Goal: Task Accomplishment & Management: Manage account settings

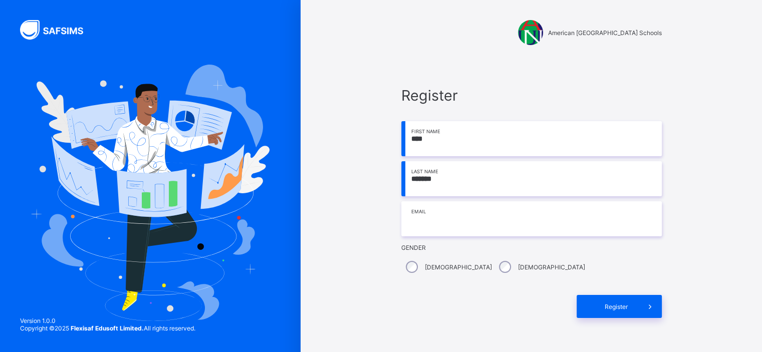
type input "*******"
click at [445, 220] on input "email" at bounding box center [531, 218] width 260 height 35
type input "**********"
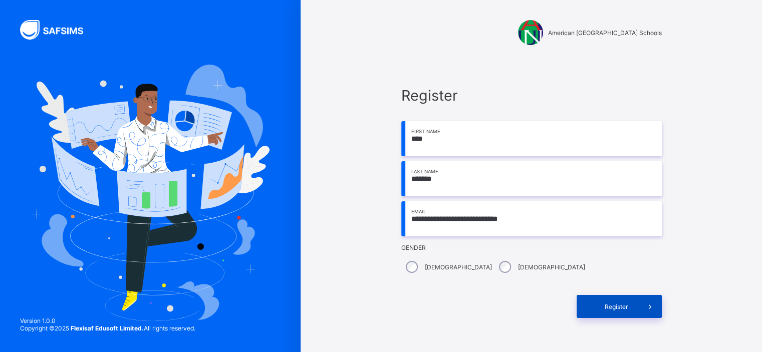
click at [612, 303] on span "Register" at bounding box center [616, 307] width 45 height 8
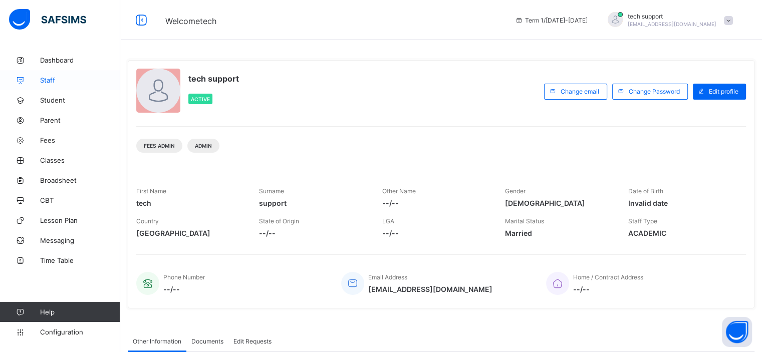
click at [51, 83] on span "Staff" at bounding box center [80, 80] width 80 height 8
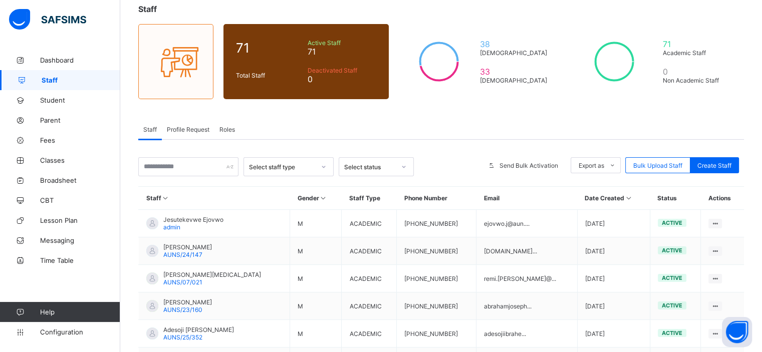
scroll to position [80, 0]
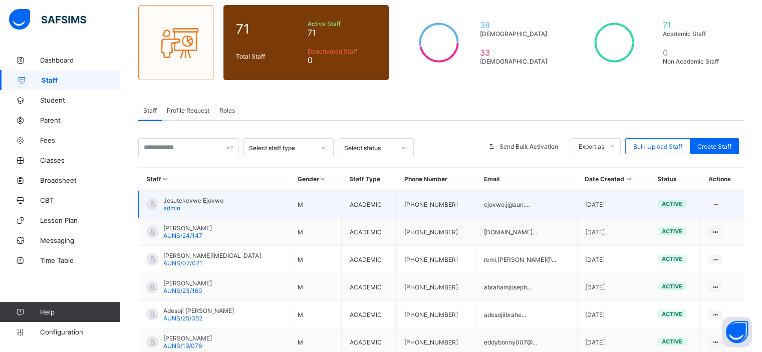
click at [209, 202] on span "Jesutekevwe Ejovwo" at bounding box center [193, 201] width 60 height 8
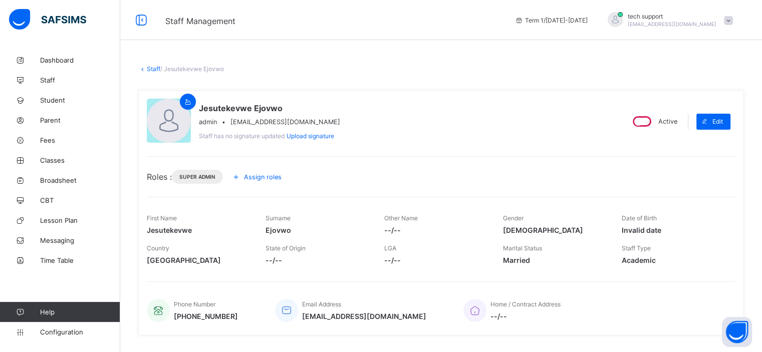
click at [258, 172] on div "Assign roles" at bounding box center [258, 177] width 61 height 16
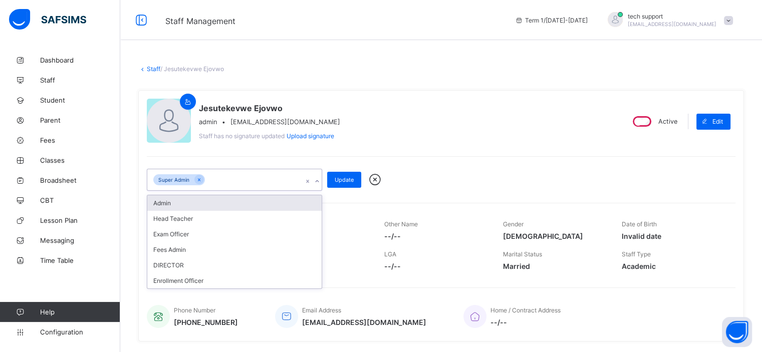
click at [272, 177] on div "Super Admin" at bounding box center [224, 179] width 155 height 21
click at [254, 205] on div "Admin" at bounding box center [234, 203] width 174 height 16
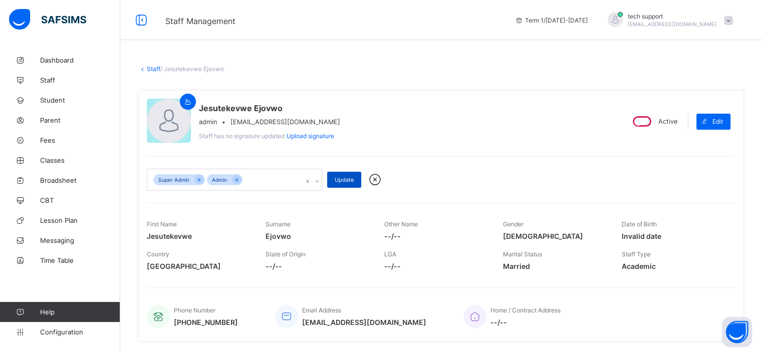
click at [333, 182] on div "Update" at bounding box center [344, 180] width 34 height 16
